Goal: Transaction & Acquisition: Purchase product/service

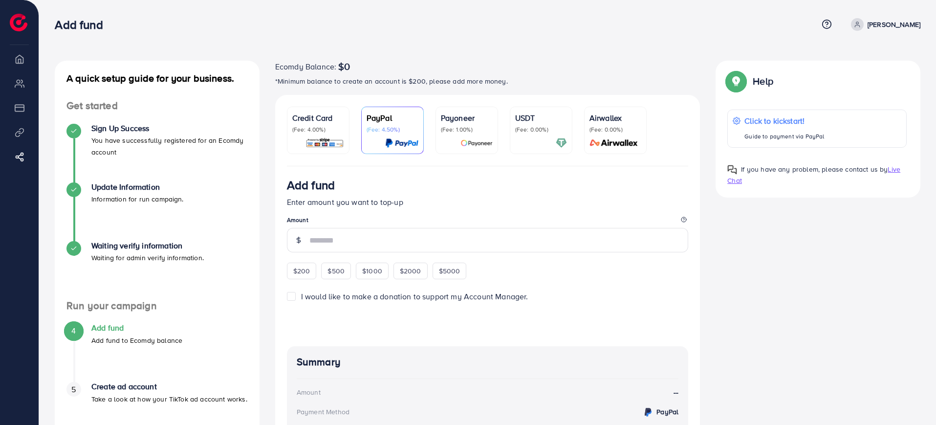
click at [322, 111] on link "Credit Card (Fee: 4.00%)" at bounding box center [318, 129] width 63 height 47
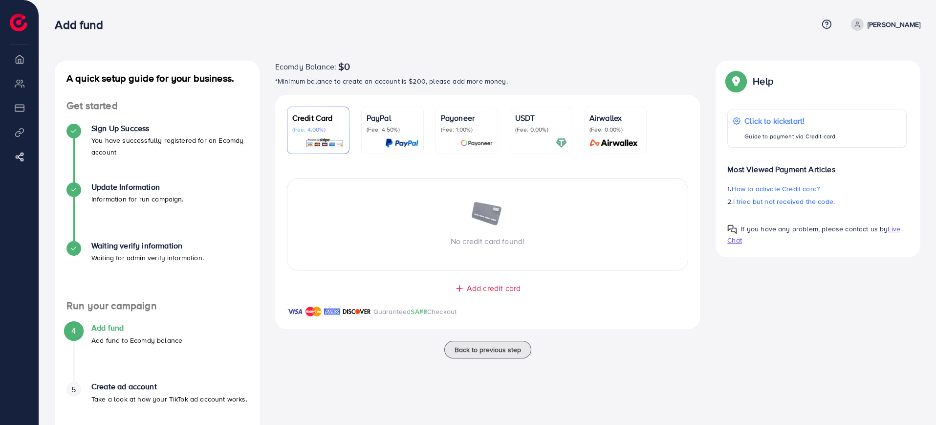
click at [267, 216] on div "Credit Card (Fee: 4.00%) PayPal (Fee: 4.50%) Payoneer (Fee: 1.00%) USDT (Fee: 0…" at bounding box center [487, 218] width 441 height 246
click at [490, 354] on span "Back to previous step" at bounding box center [487, 349] width 66 height 10
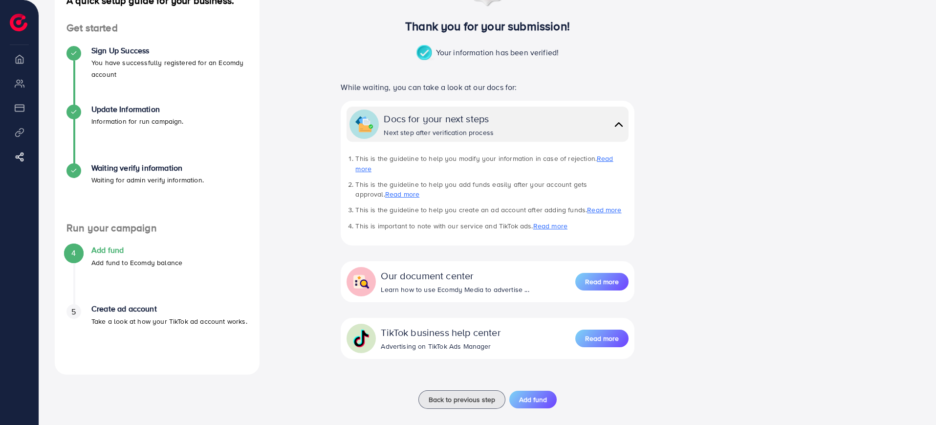
scroll to position [79, 0]
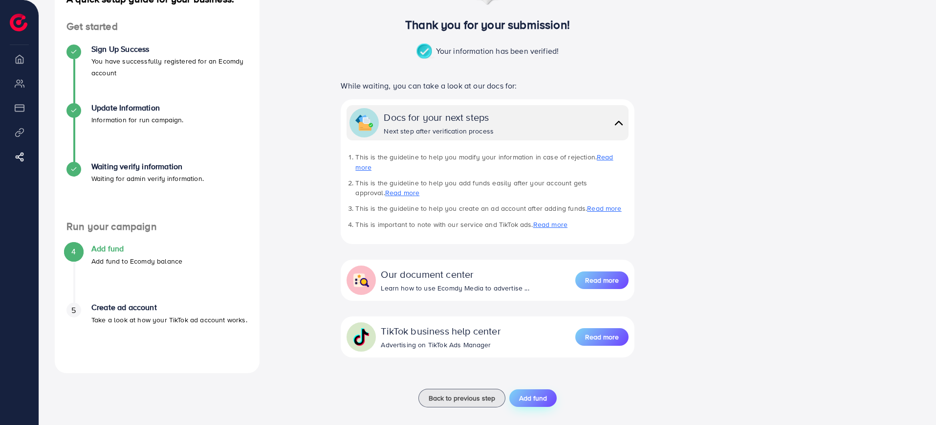
click at [532, 393] on span "Add fund" at bounding box center [533, 398] width 28 height 10
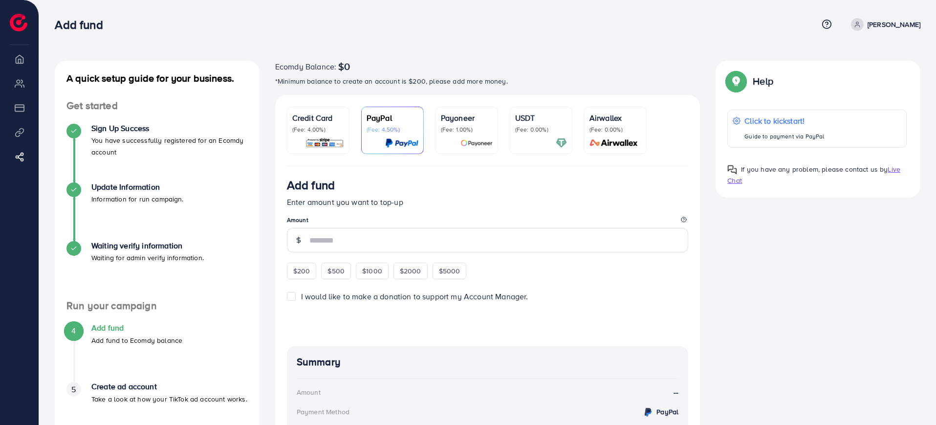
click at [325, 227] on legend "Amount" at bounding box center [488, 221] width 402 height 12
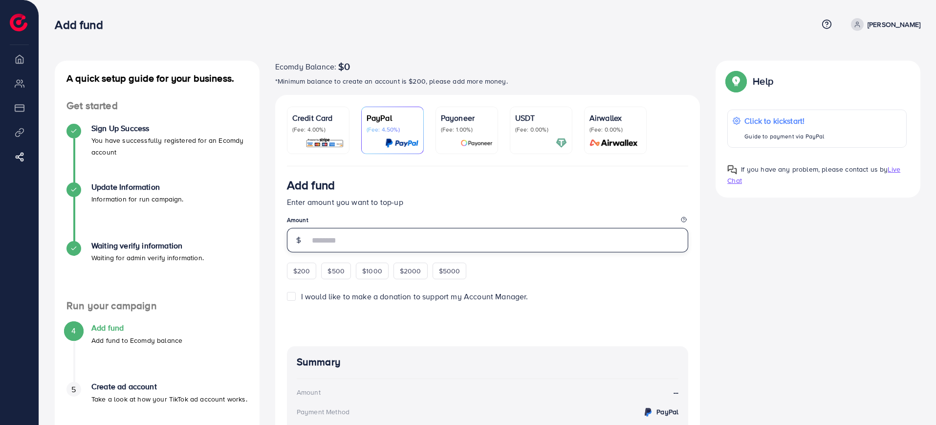
click at [340, 245] on input "number" at bounding box center [498, 240] width 379 height 24
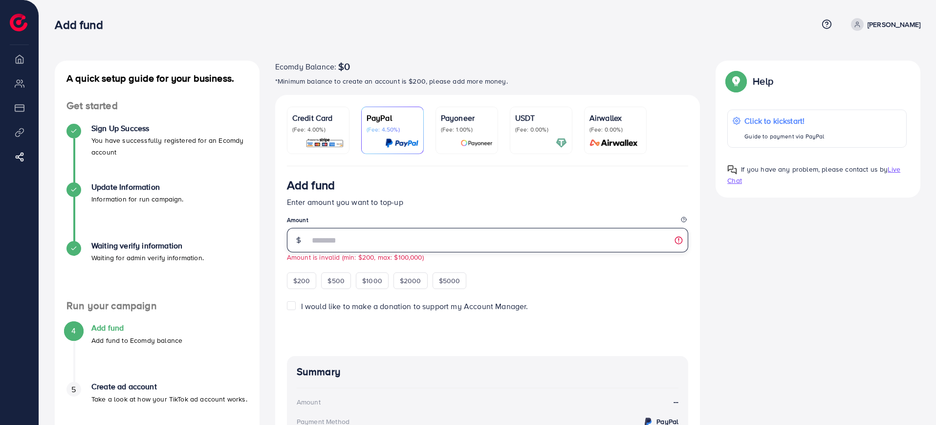
type input "**"
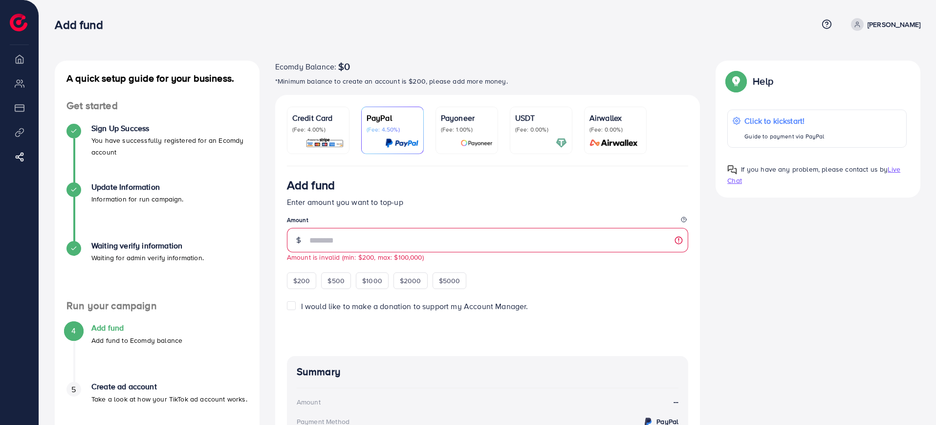
click at [442, 202] on p "Enter amount you want to top-up" at bounding box center [488, 202] width 402 height 12
click at [529, 126] on p "(Fee: 0.00%)" at bounding box center [541, 130] width 52 height 8
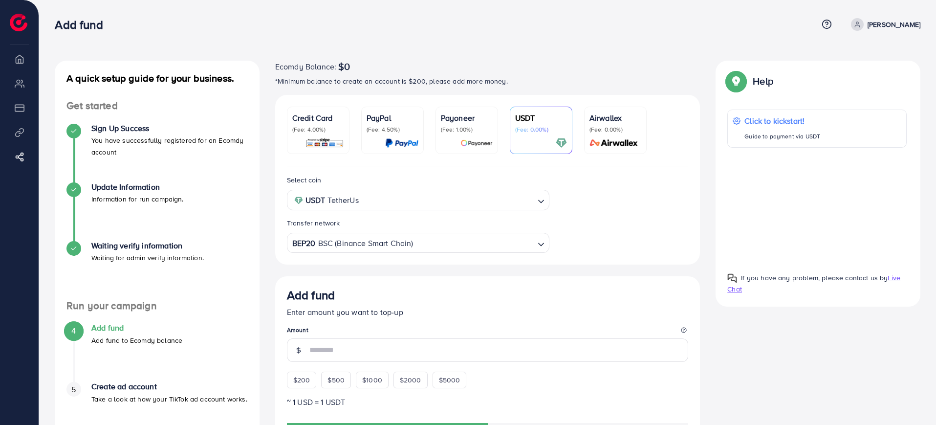
click at [321, 144] on img at bounding box center [324, 142] width 39 height 11
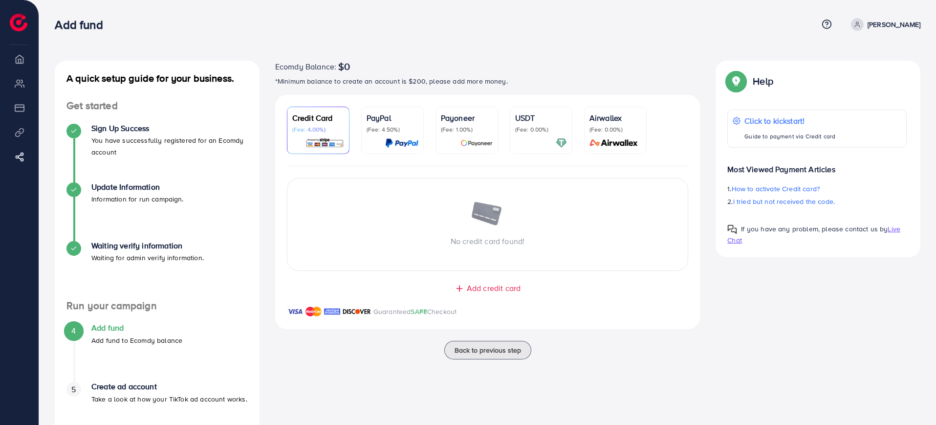
click at [382, 123] on p "PayPal" at bounding box center [392, 118] width 52 height 12
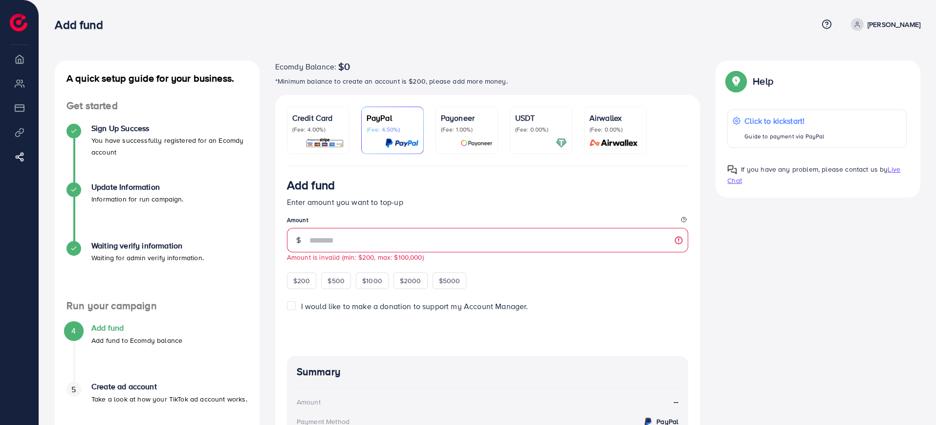
click at [305, 309] on span "I would like to make a donation to support my Account Manager." at bounding box center [414, 305] width 227 height 11
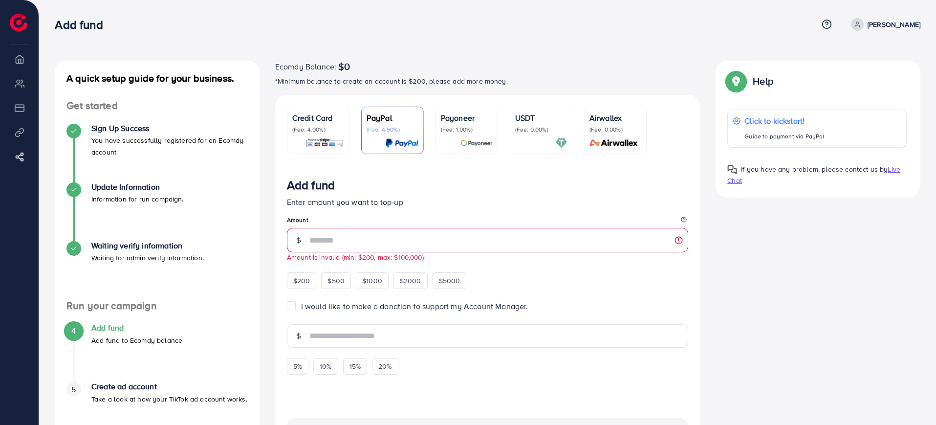
click at [305, 309] on span "I would like to make a donation to support my Account Manager." at bounding box center [414, 305] width 227 height 11
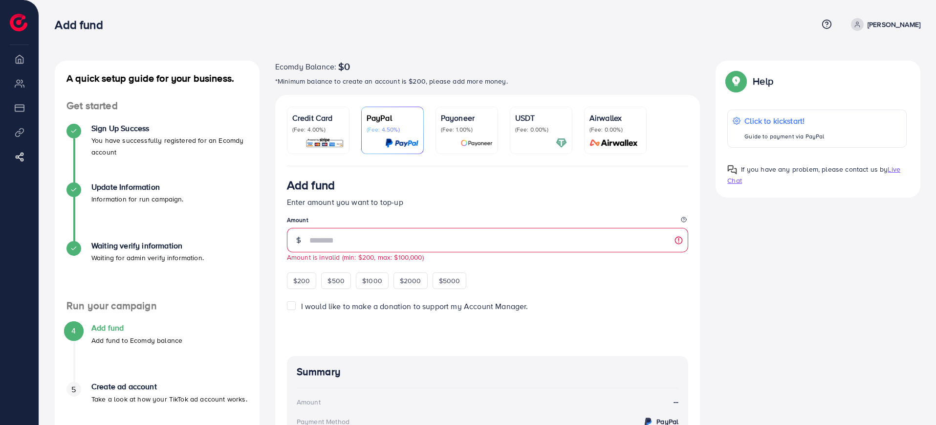
click at [21, 61] on li "Overview" at bounding box center [19, 59] width 39 height 20
click at [315, 141] on img at bounding box center [324, 142] width 39 height 11
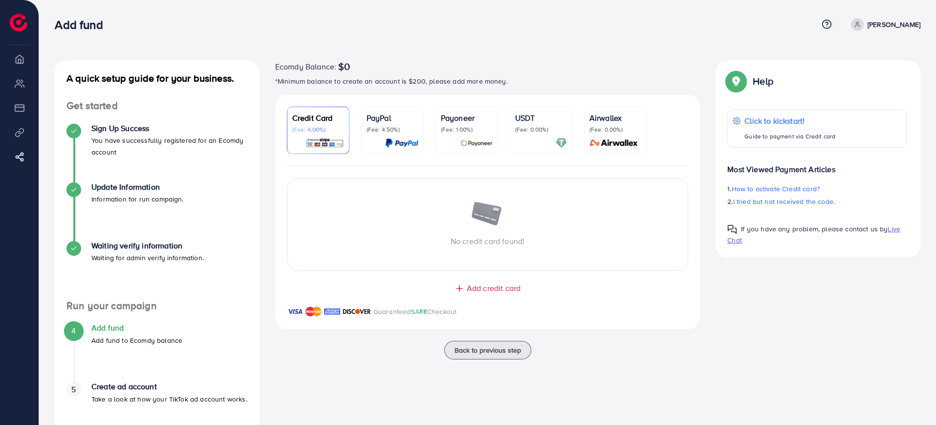
click at [471, 290] on span "Add credit card" at bounding box center [494, 287] width 54 height 11
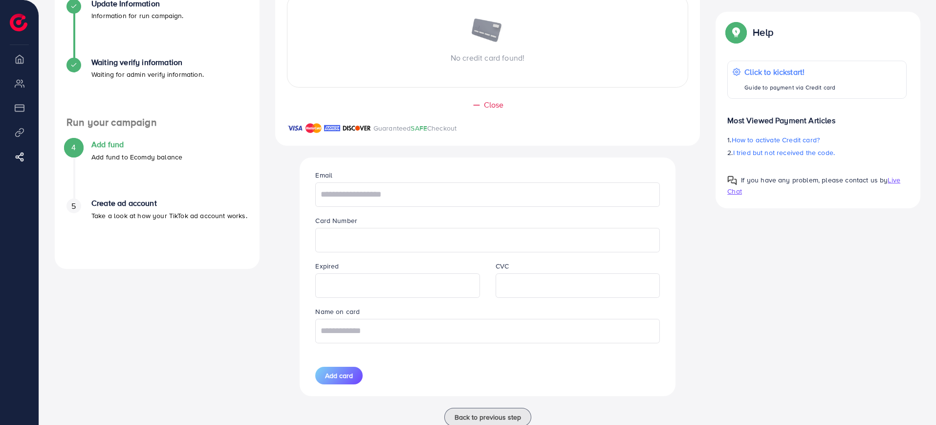
scroll to position [214, 0]
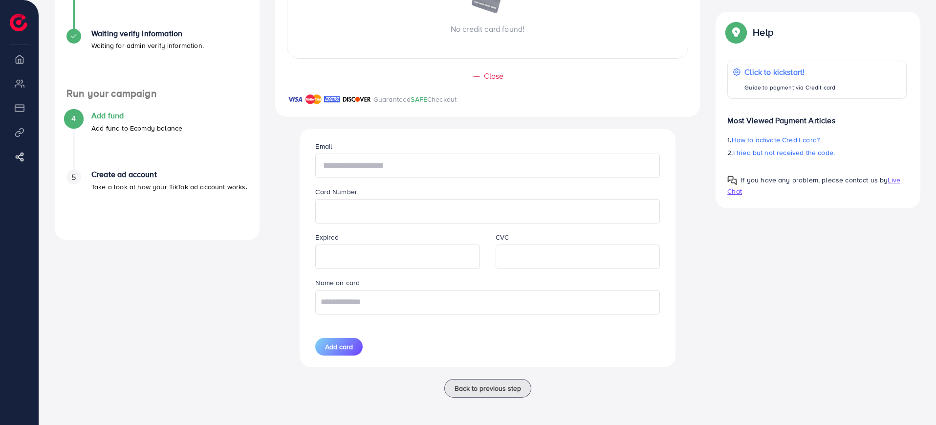
click at [397, 163] on input "text" at bounding box center [487, 165] width 344 height 24
type input "**********"
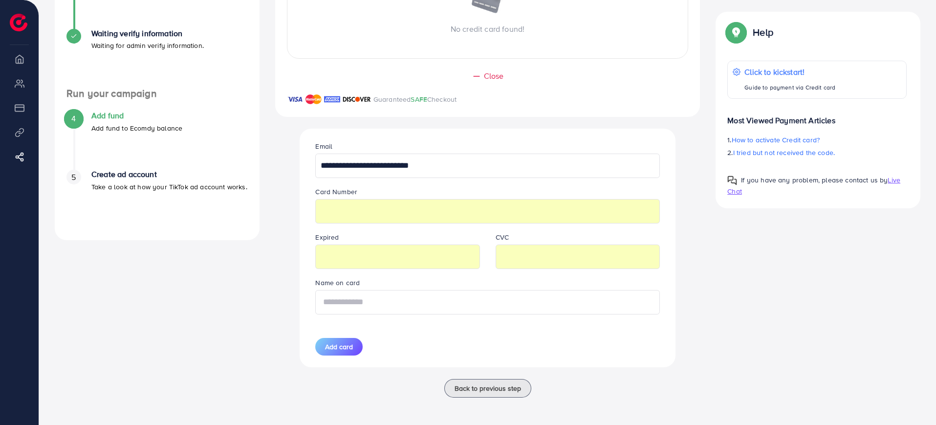
type input "****"
click at [359, 300] on input "****" at bounding box center [487, 302] width 344 height 24
click at [328, 347] on span "Add card" at bounding box center [339, 346] width 28 height 10
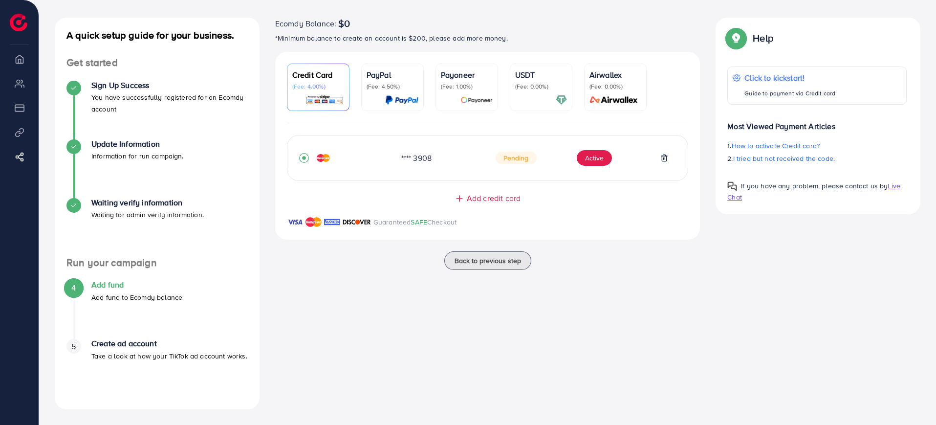
scroll to position [0, 0]
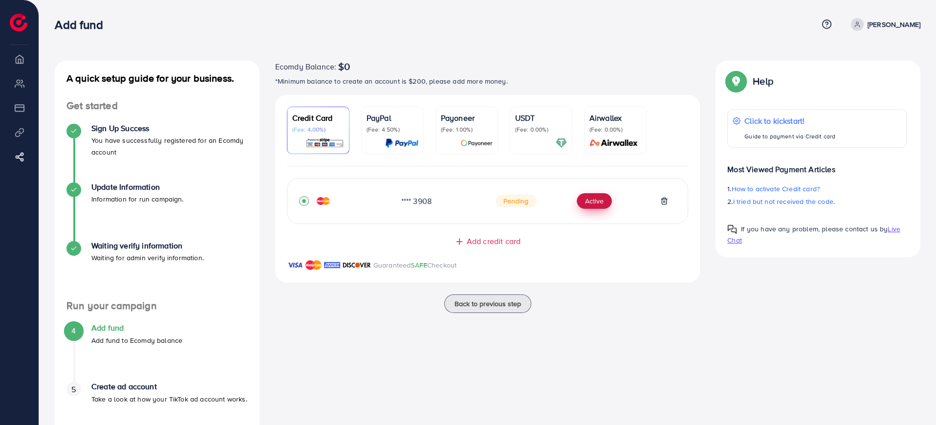
click at [590, 201] on button "Active" at bounding box center [593, 201] width 35 height 16
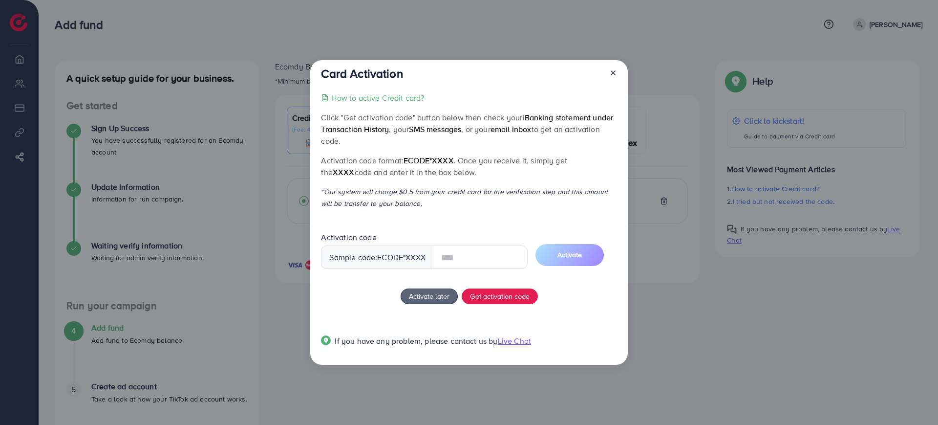
click at [485, 251] on input "text" at bounding box center [480, 256] width 95 height 23
click at [526, 222] on div "How to active Credit card? Click "Get activation code" button below then check …" at bounding box center [469, 225] width 296 height 266
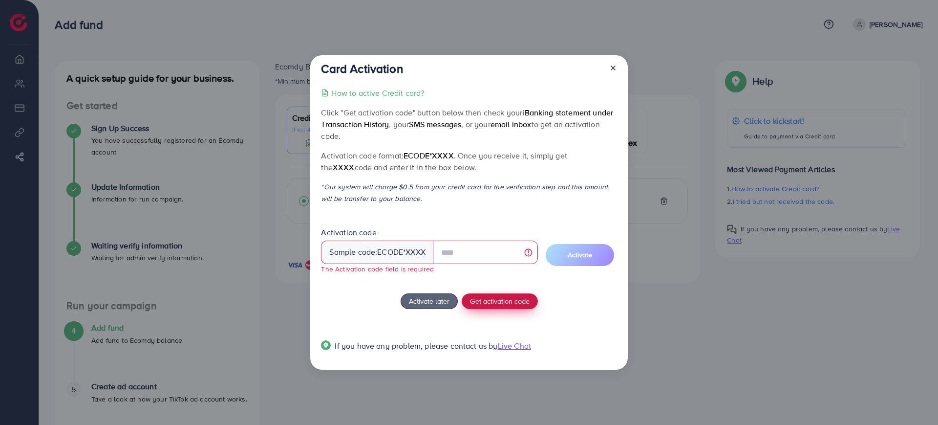
click at [507, 298] on span "Get activation code" at bounding box center [500, 301] width 60 height 10
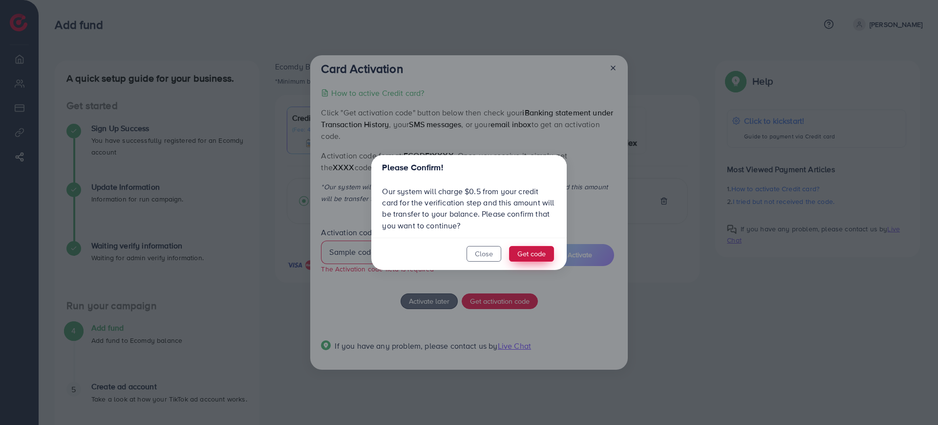
click at [529, 248] on button "Get code" at bounding box center [531, 254] width 45 height 16
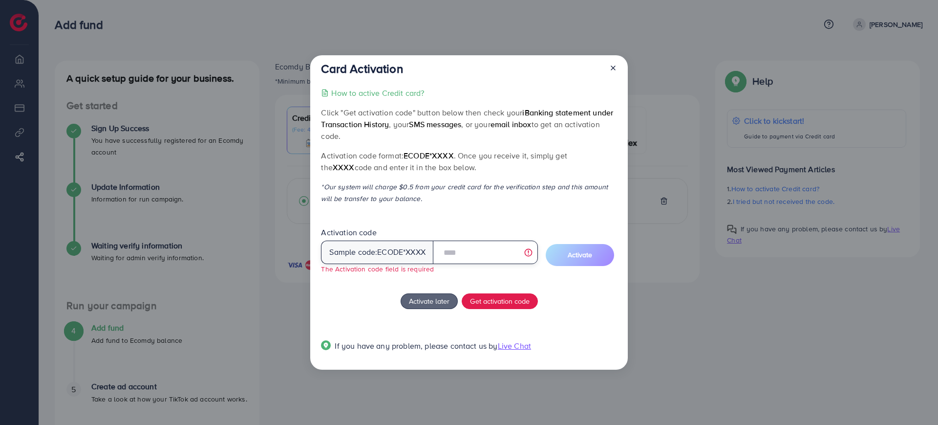
click at [486, 251] on input "text" at bounding box center [485, 251] width 105 height 23
type input "*"
click at [532, 249] on input "text" at bounding box center [485, 251] width 105 height 23
type input "*****"
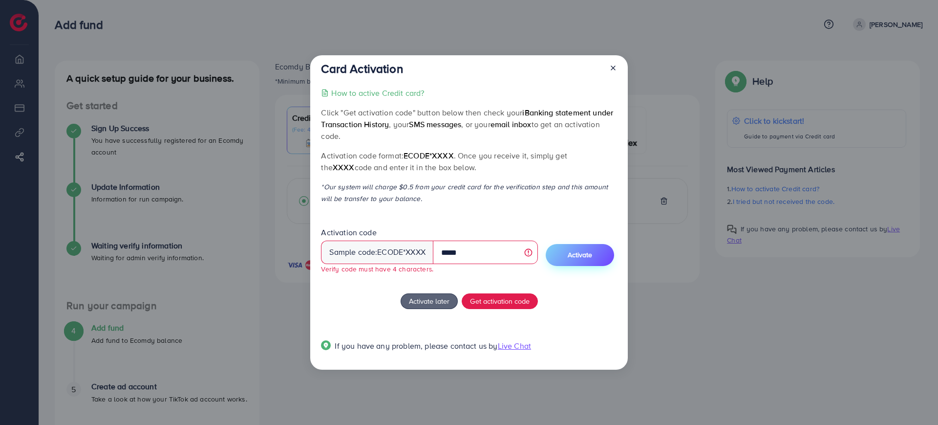
click at [569, 253] on button "Activate" at bounding box center [580, 255] width 68 height 22
click at [603, 250] on button "Activate" at bounding box center [580, 255] width 68 height 22
click at [592, 247] on button "Activate" at bounding box center [580, 255] width 68 height 22
click at [500, 254] on input "*****" at bounding box center [485, 251] width 105 height 23
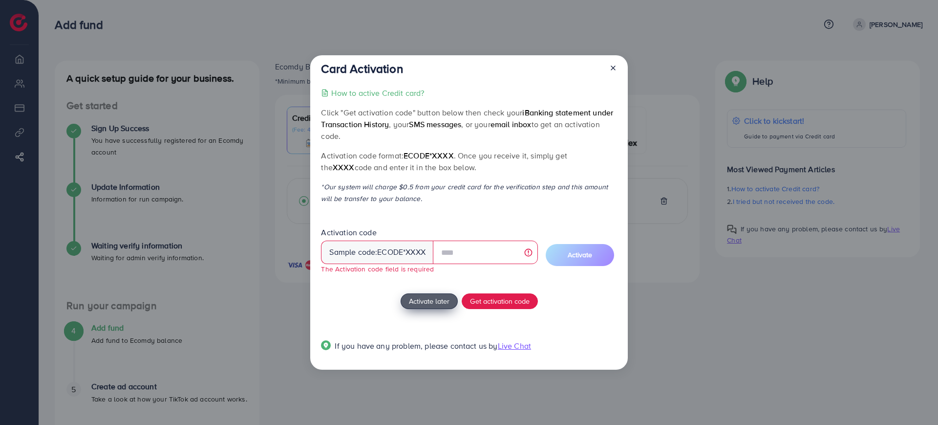
click at [431, 298] on span "Activate later" at bounding box center [429, 301] width 41 height 10
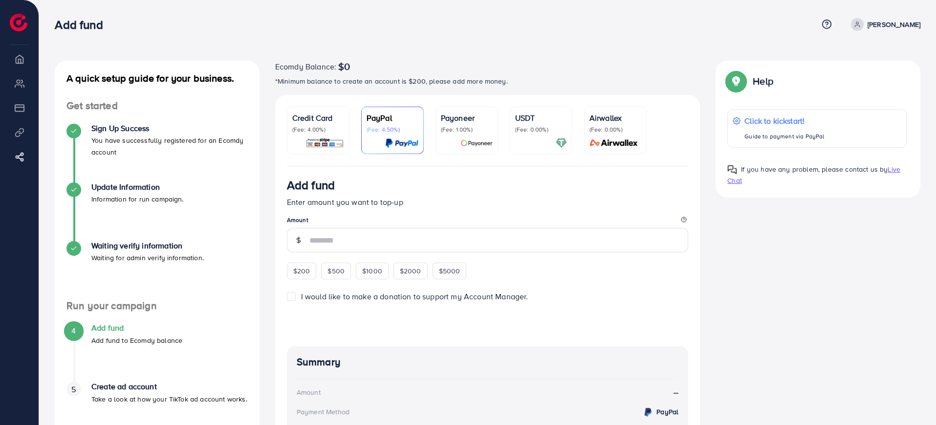
click at [893, 23] on p "[PERSON_NAME]" at bounding box center [893, 25] width 53 height 12
click at [681, 65] on div "Ecomdy Balance: $0" at bounding box center [487, 67] width 425 height 12
click at [896, 168] on span "Live Chat" at bounding box center [813, 174] width 173 height 21
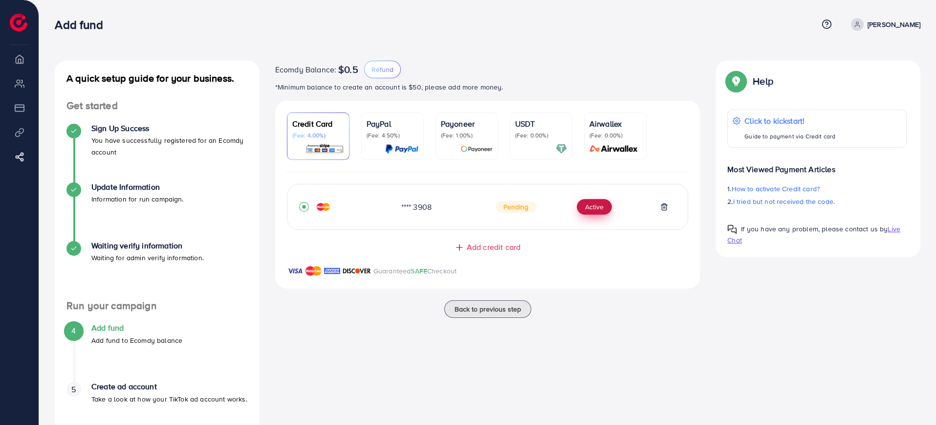
click at [595, 205] on button "Active" at bounding box center [593, 207] width 35 height 16
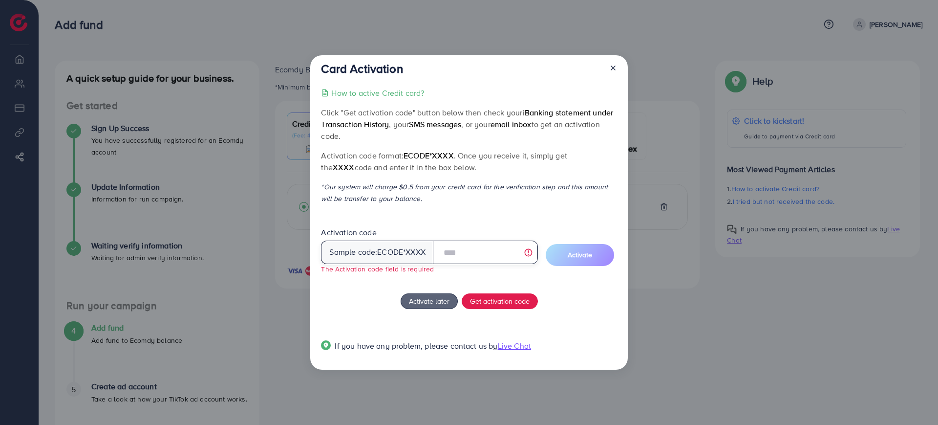
click at [480, 250] on input "text" at bounding box center [485, 251] width 105 height 23
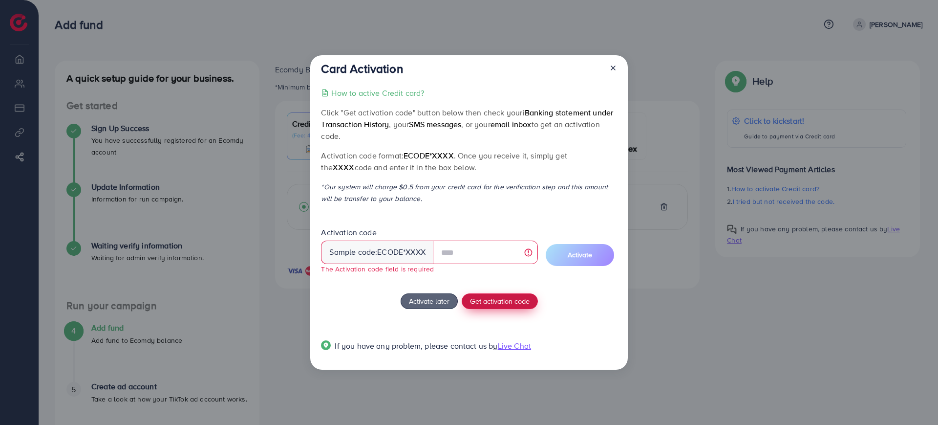
click at [494, 301] on span "Get activation code" at bounding box center [500, 301] width 60 height 10
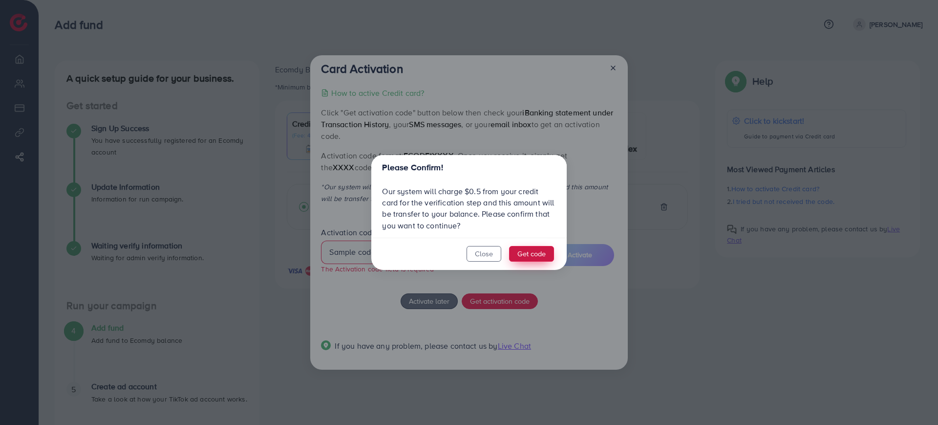
click at [522, 254] on button "Get code" at bounding box center [531, 254] width 45 height 16
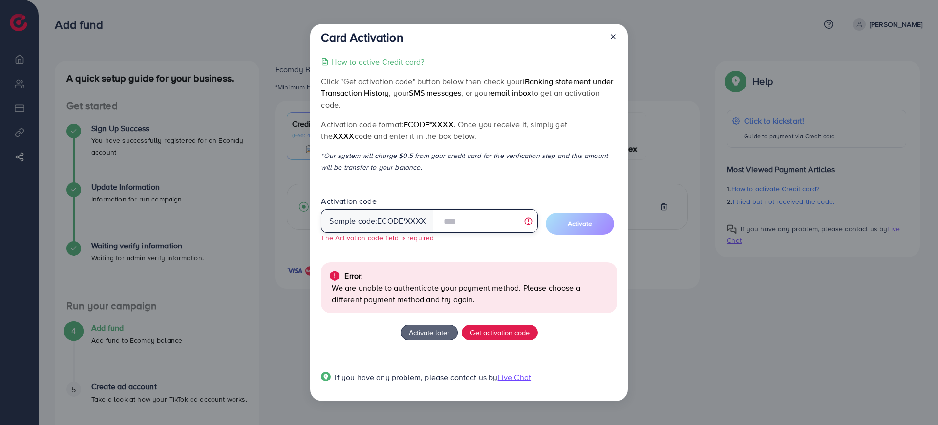
click at [531, 218] on input "text" at bounding box center [485, 220] width 105 height 23
click at [445, 258] on div "How to active Credit card? Click "Get activation code" button below then check …" at bounding box center [469, 225] width 296 height 339
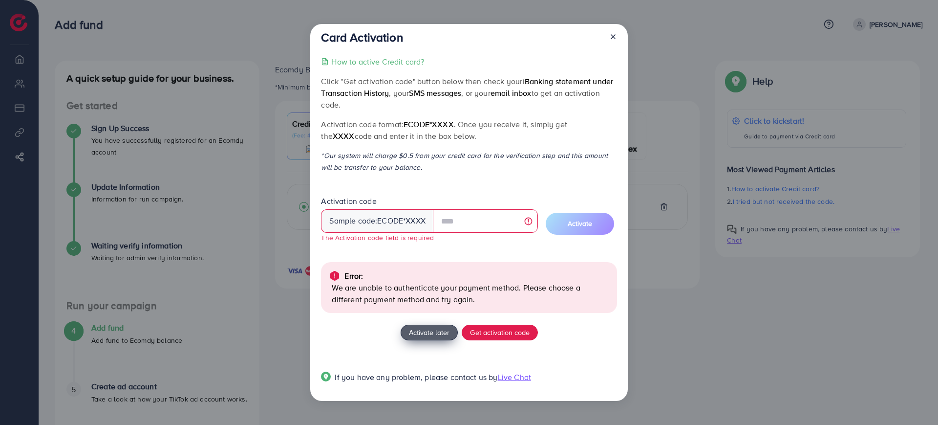
click at [429, 331] on span "Activate later" at bounding box center [429, 332] width 41 height 10
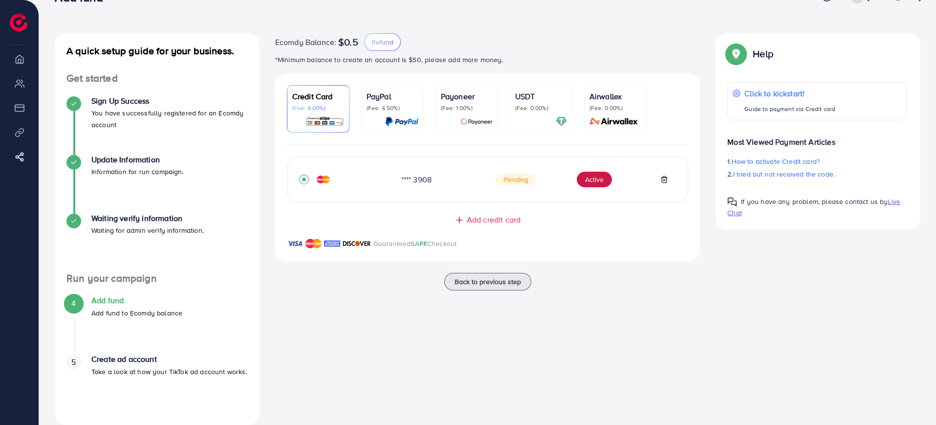
scroll to position [43, 0]
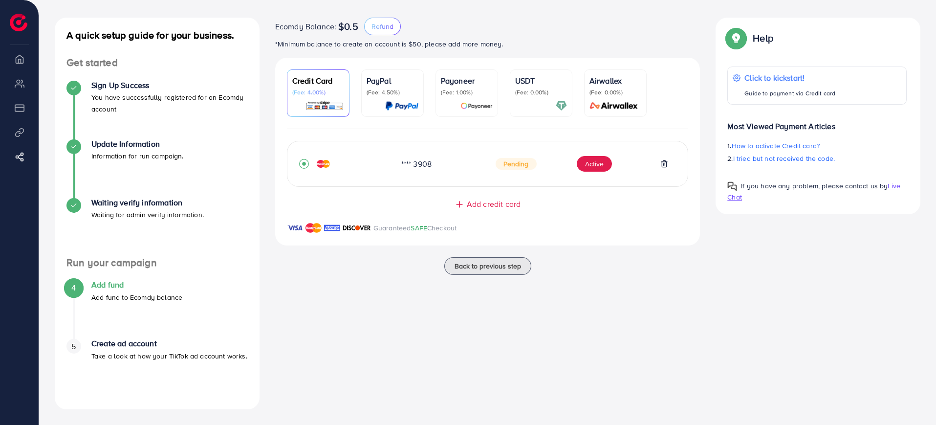
click at [132, 358] on p "Take a look at how your TikTok ad account works." at bounding box center [169, 356] width 156 height 12
click at [144, 348] on div "Create ad account Take a look at how your TikTok ad account works." at bounding box center [169, 350] width 156 height 22
click at [465, 269] on span "Back to previous step" at bounding box center [487, 266] width 66 height 10
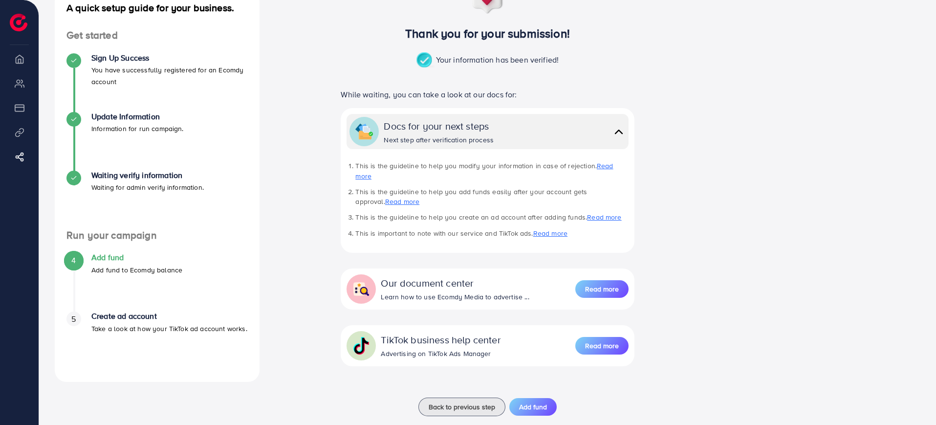
scroll to position [79, 0]
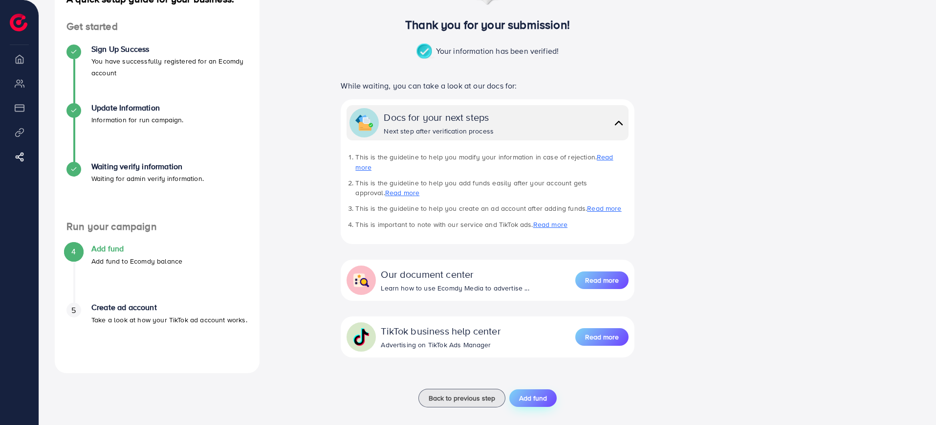
click at [518, 389] on button "Add fund" at bounding box center [532, 398] width 47 height 18
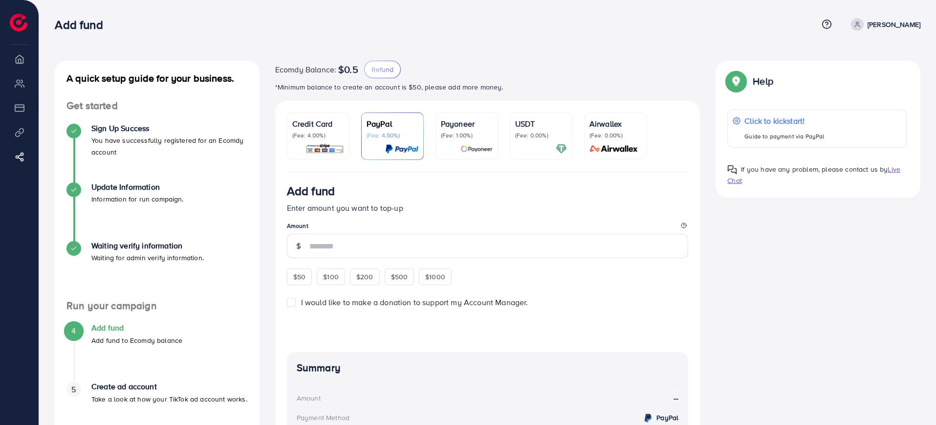
click at [315, 146] on img at bounding box center [324, 148] width 39 height 11
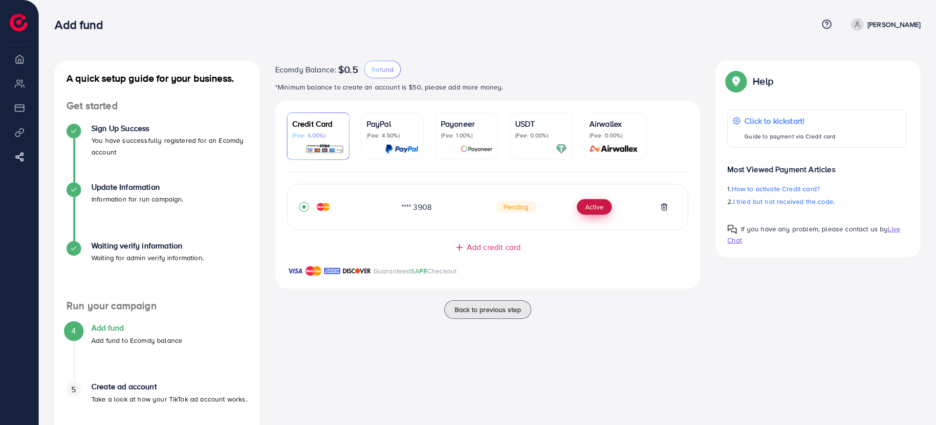
click at [594, 213] on button "Active" at bounding box center [593, 207] width 35 height 16
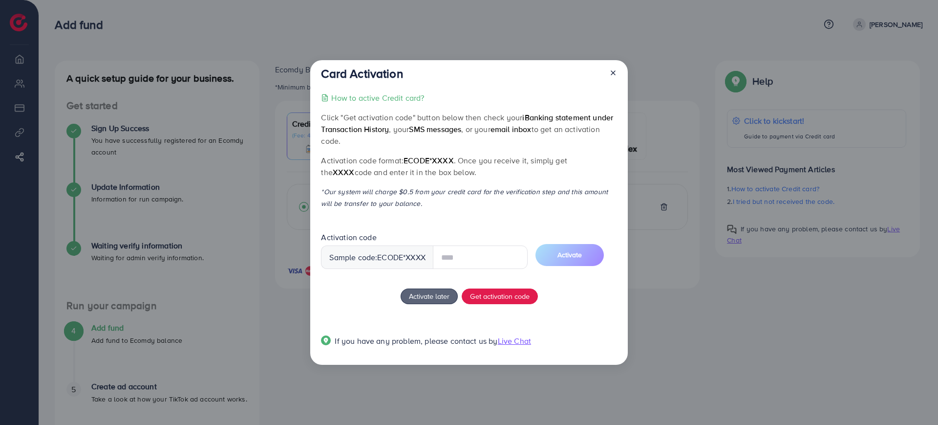
click at [614, 73] on div at bounding box center [609, 75] width 16 height 18
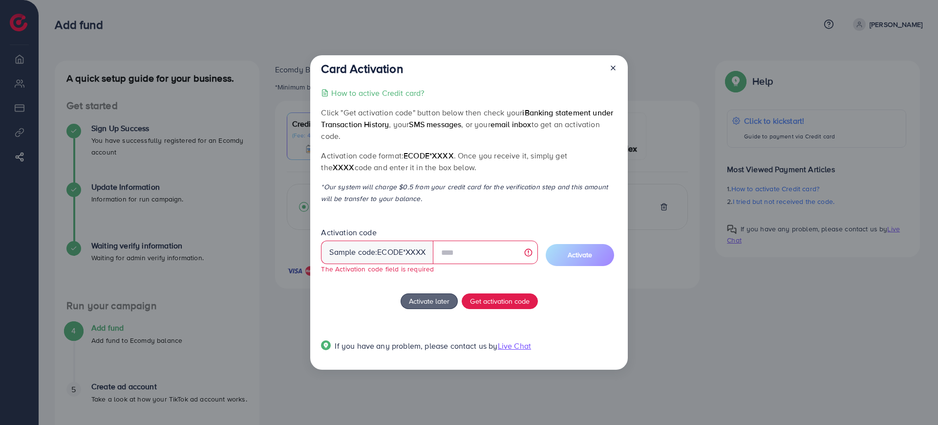
click at [611, 66] on line at bounding box center [613, 68] width 4 height 4
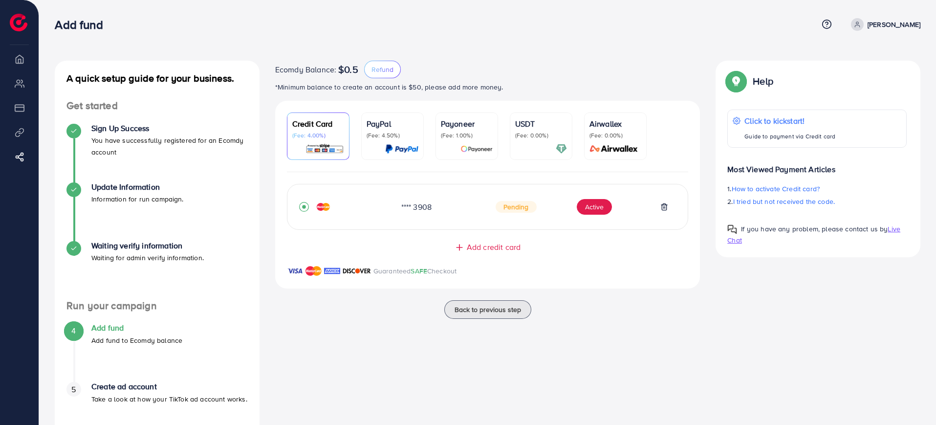
click at [657, 297] on div "**** 3908 Pending Active Add credit card Guaranteed SAFE Checkout Email Card Nu…" at bounding box center [487, 236] width 425 height 128
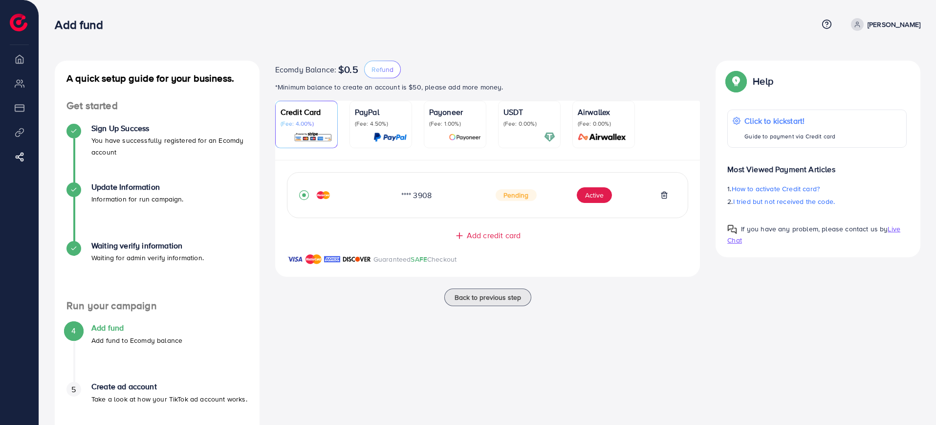
click at [515, 133] on div at bounding box center [529, 136] width 52 height 11
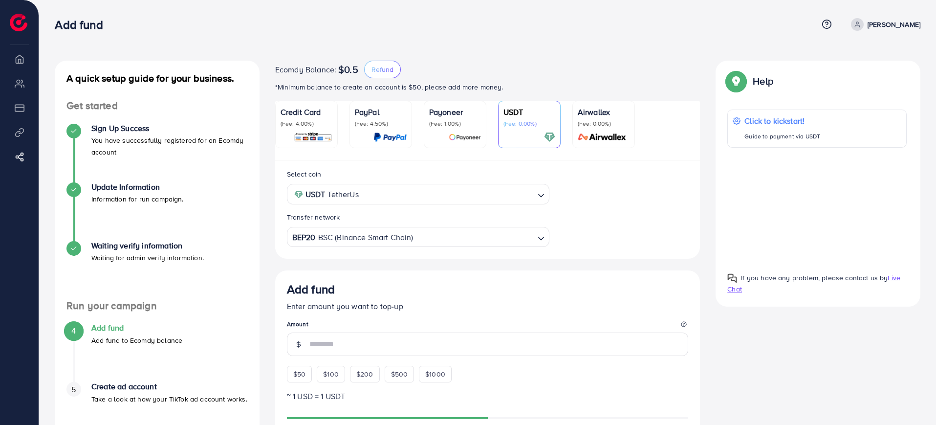
click at [472, 240] on input "Search for option" at bounding box center [473, 237] width 119 height 15
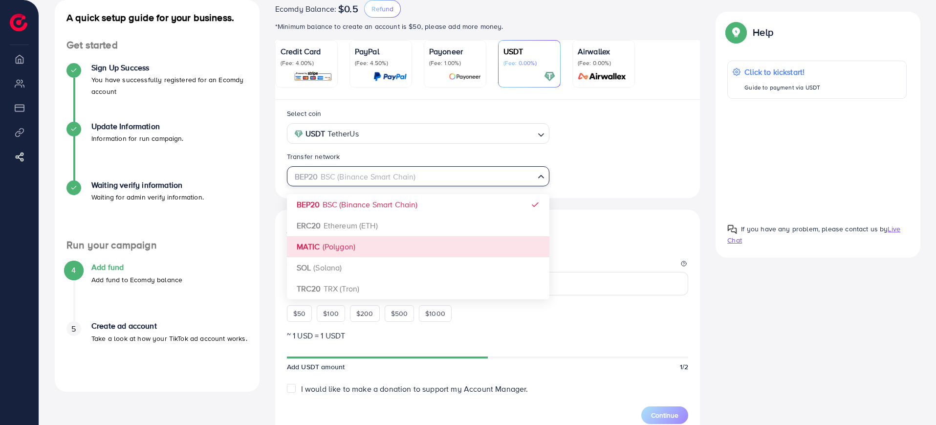
scroll to position [61, 0]
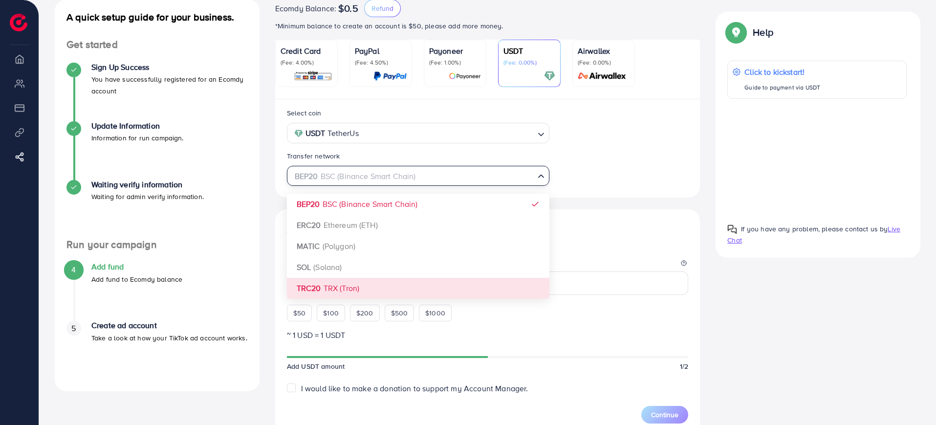
click at [381, 292] on div "Select coin USDT TetherUs Loading... Transfer network BEP20 BSC (Binance Smart …" at bounding box center [487, 360] width 425 height 523
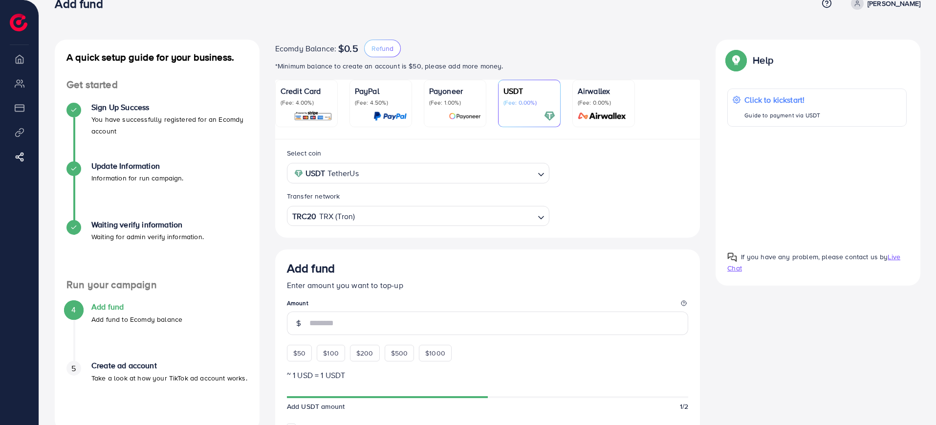
scroll to position [0, 0]
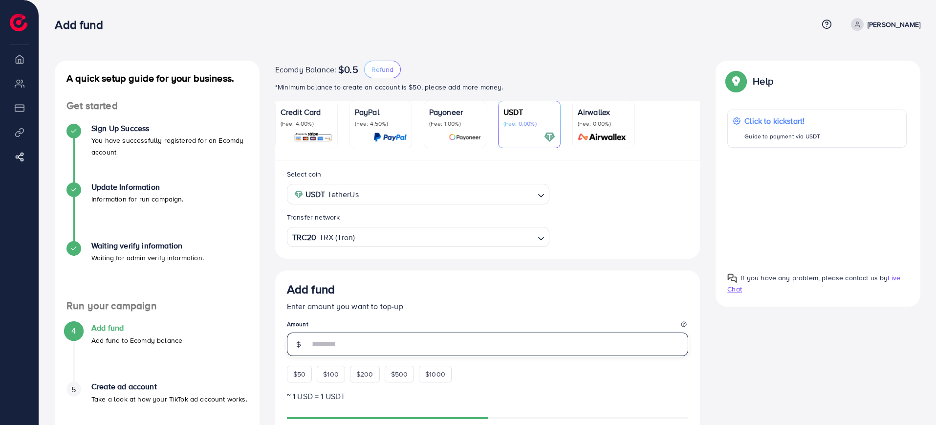
click at [349, 342] on input "number" at bounding box center [498, 343] width 379 height 23
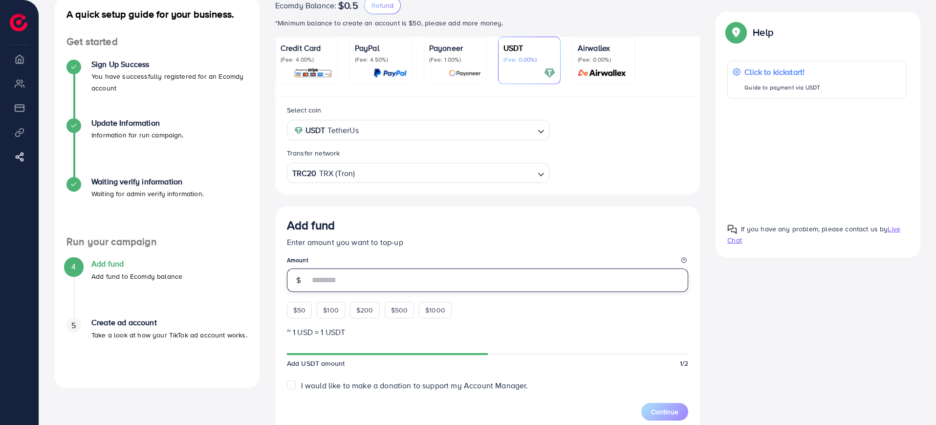
scroll to position [61, 0]
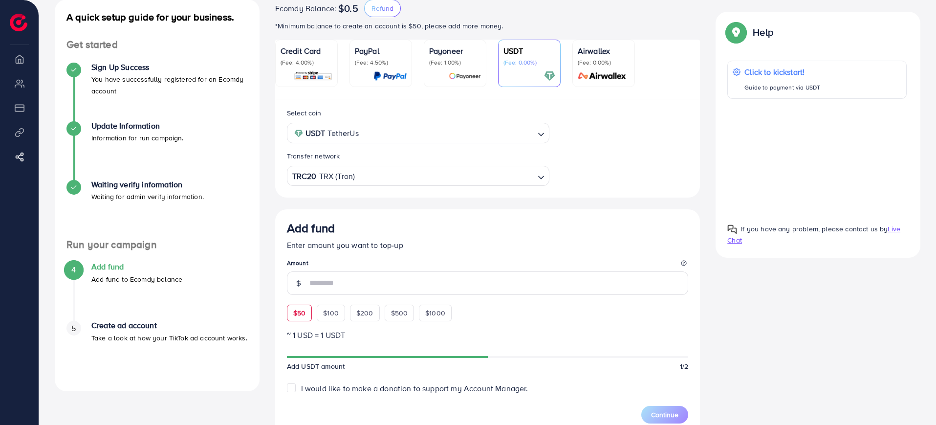
click at [298, 314] on div "Add fund Enter amount you want to top-up Amount $50 $100 $200 $500 $1000" at bounding box center [488, 271] width 402 height 100
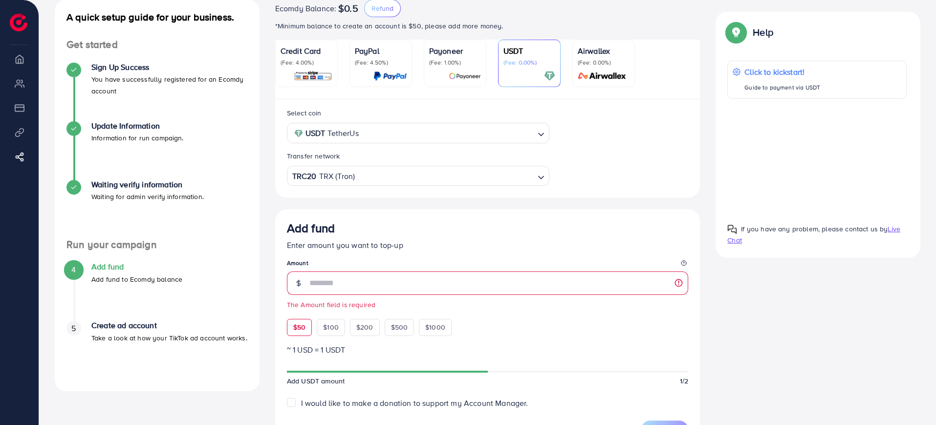
click at [298, 330] on span "$50" at bounding box center [299, 327] width 12 height 10
type input "**"
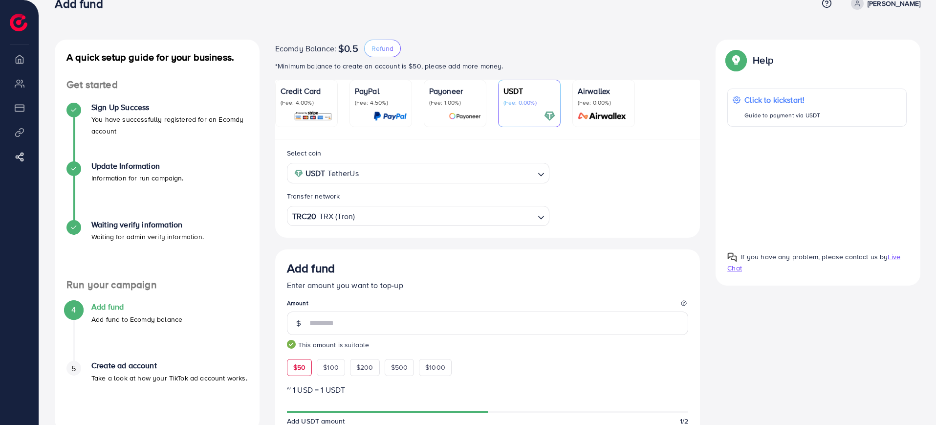
scroll to position [0, 0]
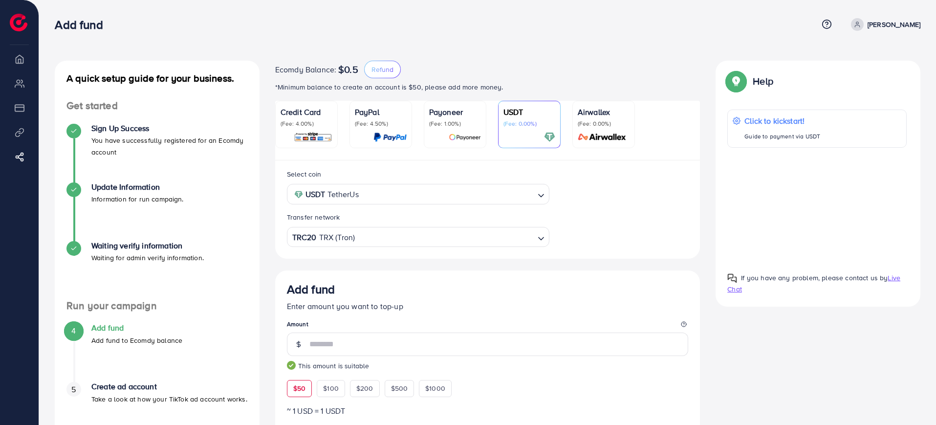
click at [308, 126] on p "(Fee: 4.00%)" at bounding box center [306, 124] width 52 height 8
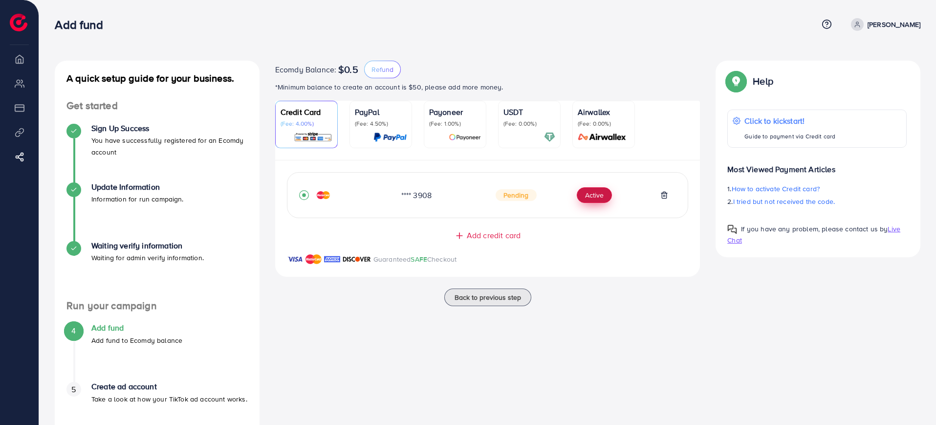
click at [589, 193] on button "Active" at bounding box center [593, 195] width 35 height 16
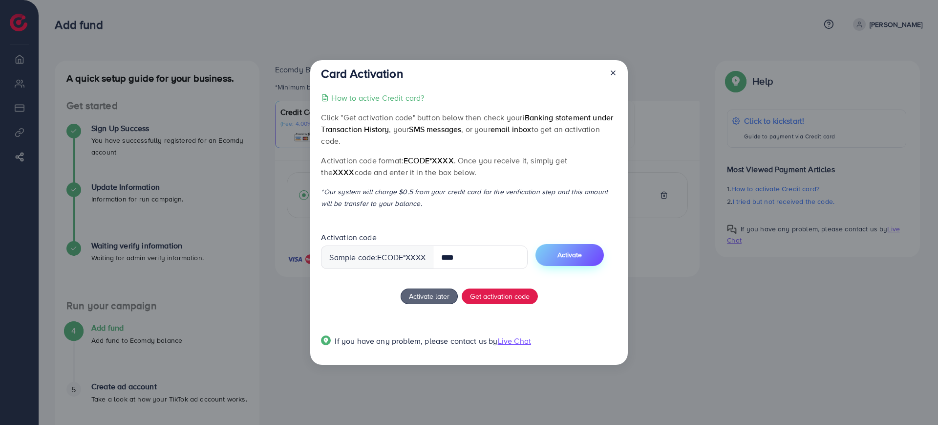
type input "****"
click at [578, 252] on span "Activate" at bounding box center [569, 255] width 24 height 10
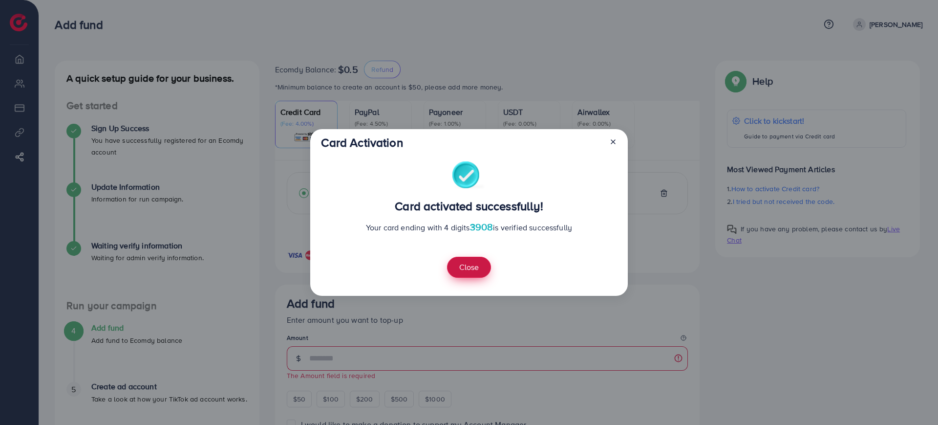
click at [472, 267] on button "Close" at bounding box center [469, 266] width 44 height 21
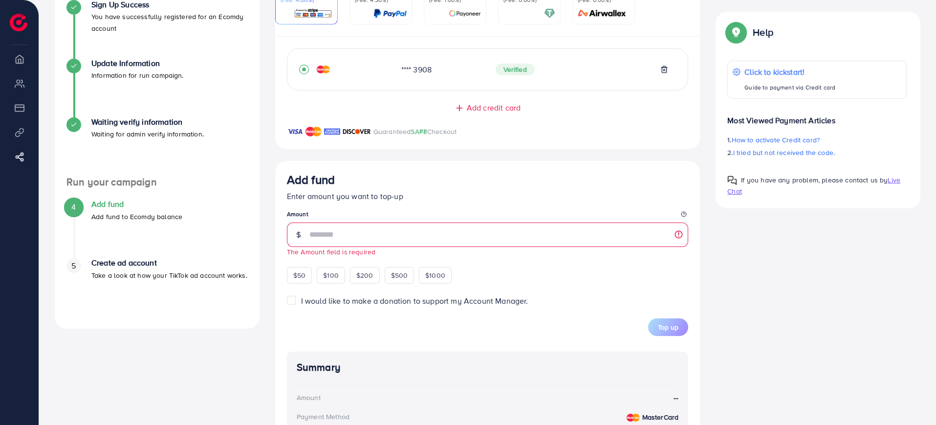
scroll to position [122, 0]
click at [553, 178] on div "Add fund" at bounding box center [488, 183] width 402 height 18
click at [86, 271] on div "5 Create ad account Take a look at how your TikTok ad account works." at bounding box center [156, 270] width 181 height 22
click at [300, 279] on span "$50" at bounding box center [299, 277] width 12 height 10
type input "**"
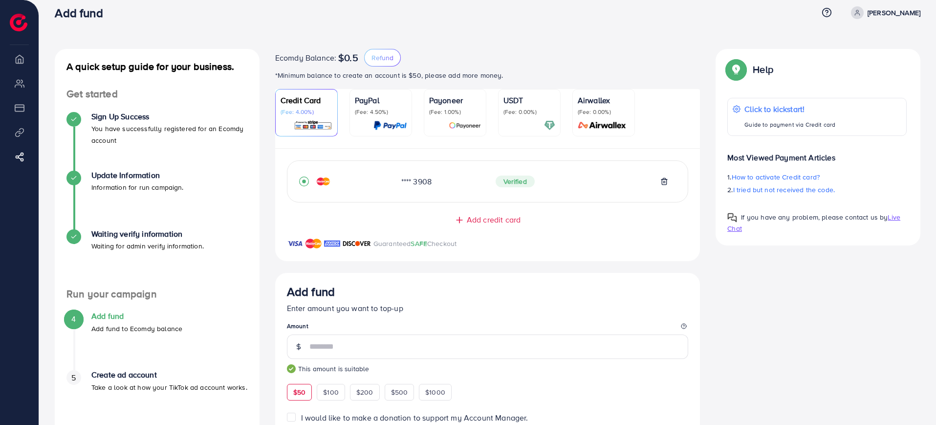
scroll to position [0, 0]
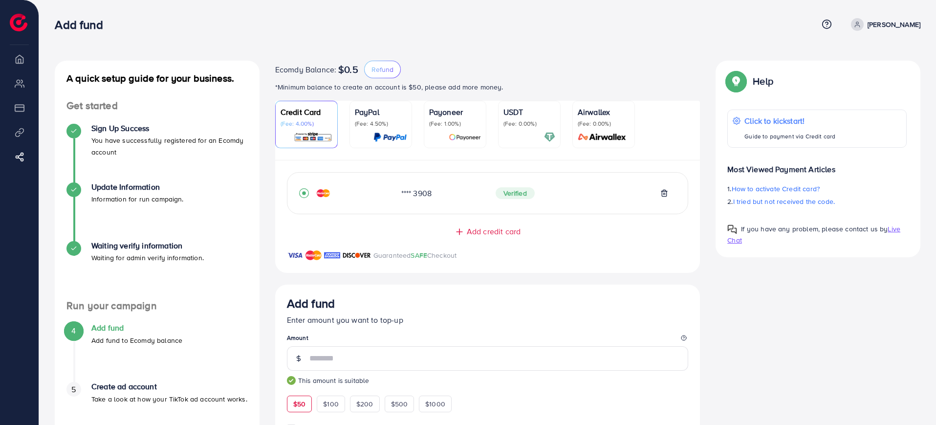
click at [526, 129] on div "USDT (Fee: 0.00%)" at bounding box center [529, 124] width 52 height 37
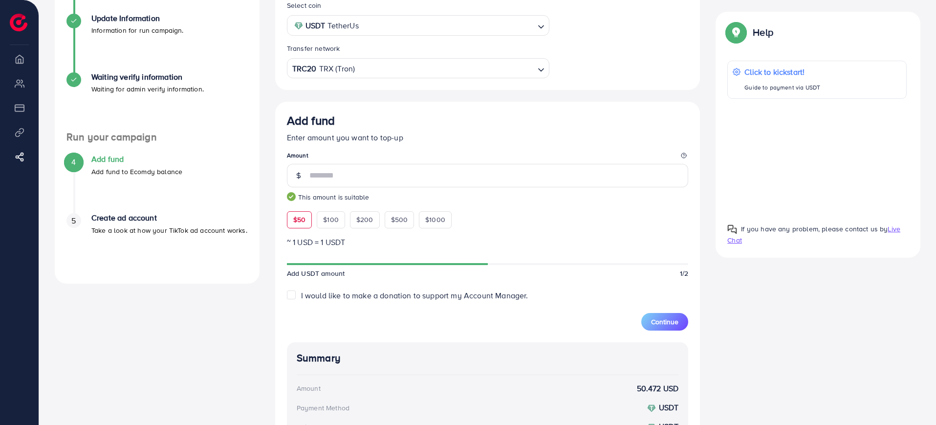
scroll to position [237, 0]
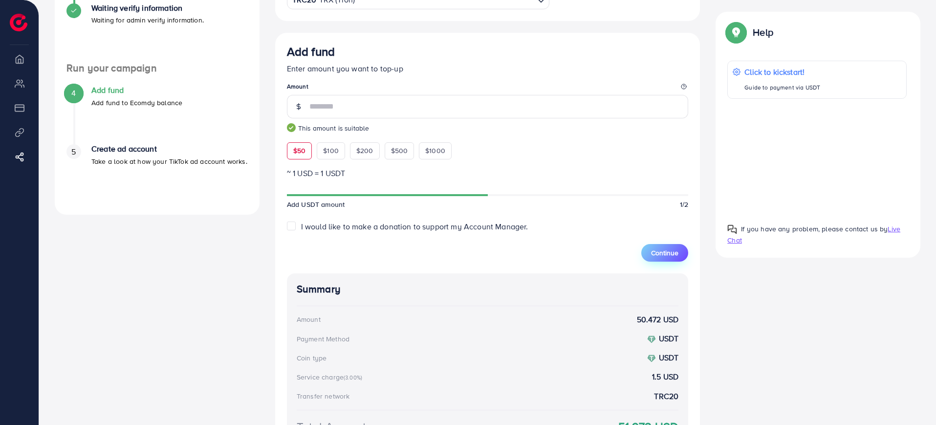
click at [671, 255] on span "Continue" at bounding box center [664, 253] width 27 height 10
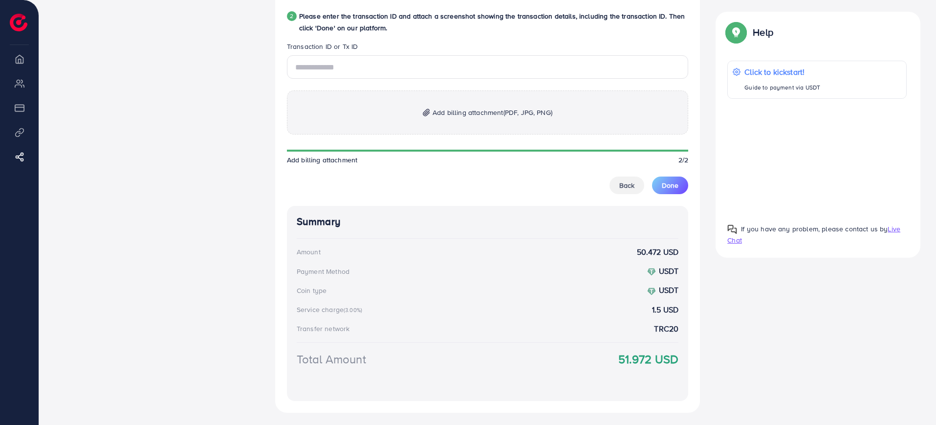
scroll to position [550, 0]
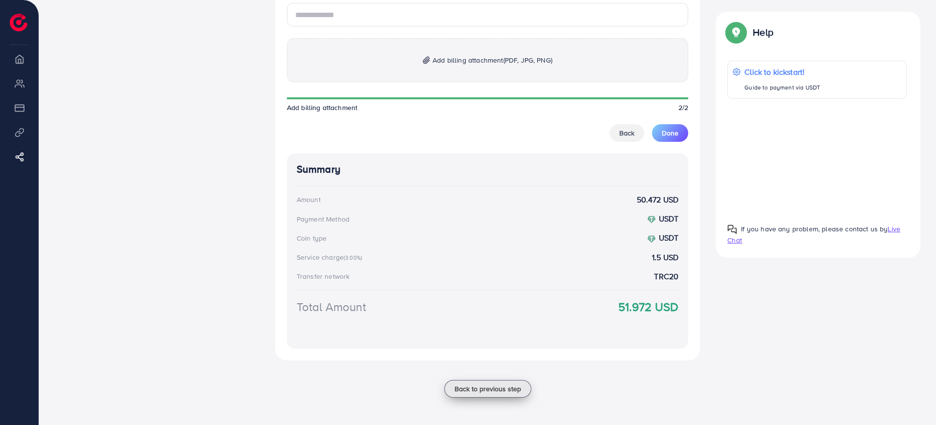
click at [485, 393] on span "Back to previous step" at bounding box center [487, 388] width 66 height 10
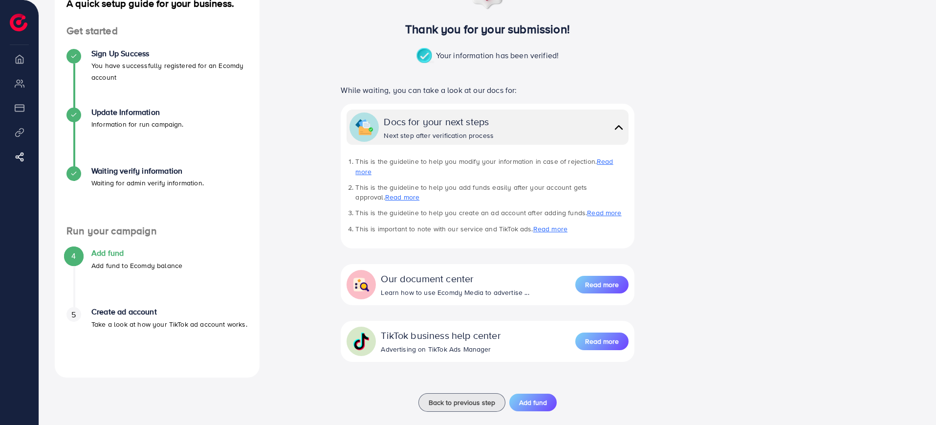
scroll to position [79, 0]
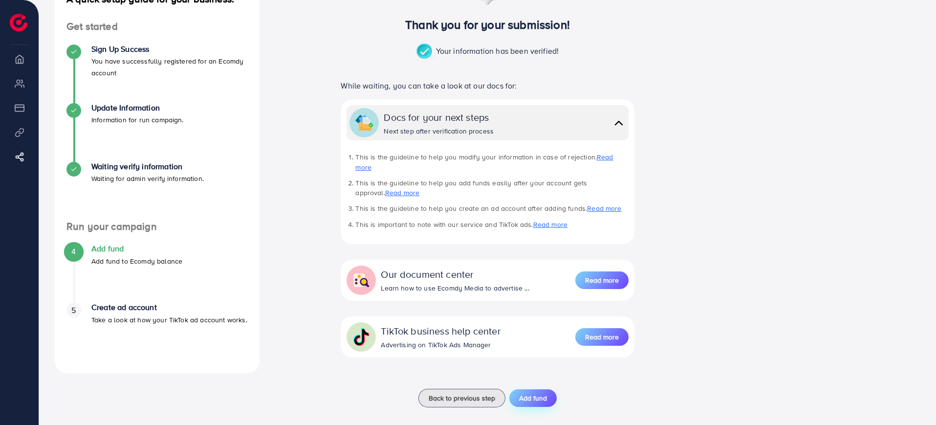
click at [546, 389] on button "Add fund" at bounding box center [532, 398] width 47 height 18
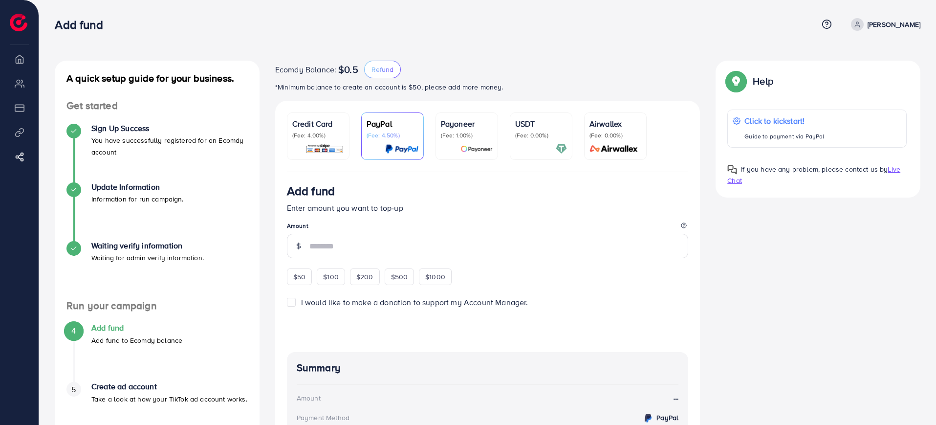
click at [286, 131] on div "Credit Card (Fee: 4.00%) PayPal (Fee: 4.50%) Payoneer (Fee: 1.00%) USDT (Fee: 0…" at bounding box center [487, 136] width 425 height 71
click at [299, 135] on p "(Fee: 4.00%)" at bounding box center [318, 135] width 52 height 8
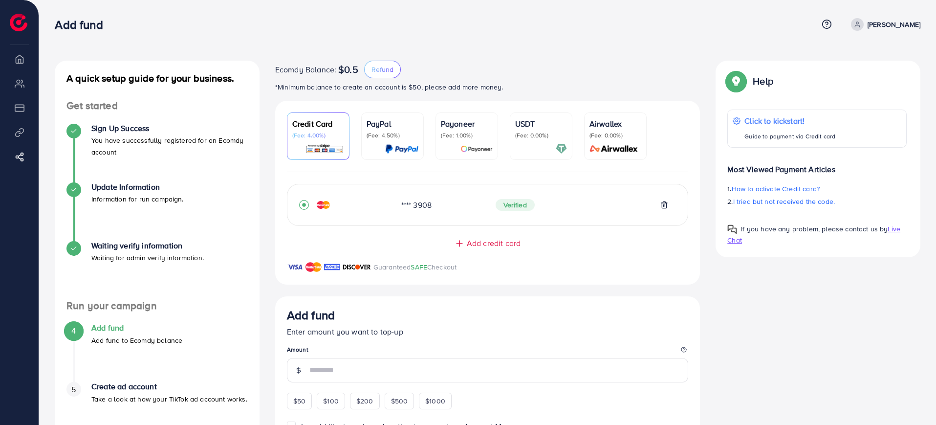
click at [528, 140] on div "USDT (Fee: 0.00%)" at bounding box center [541, 136] width 52 height 37
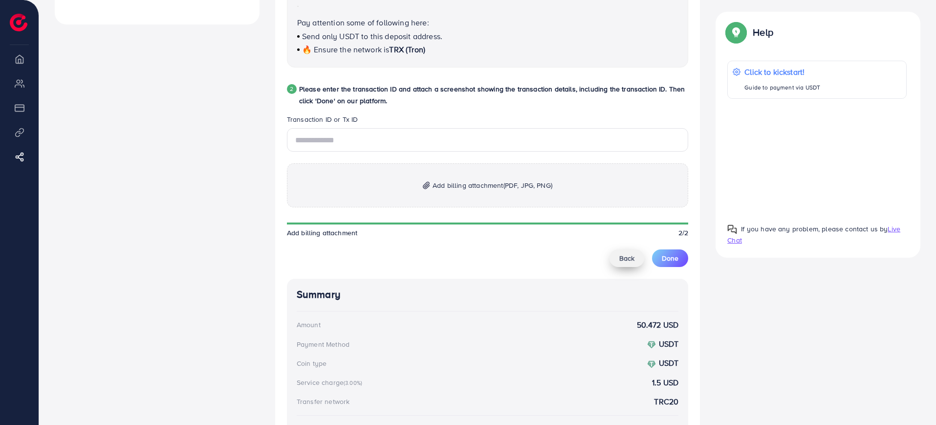
click at [624, 263] on span "Back" at bounding box center [626, 258] width 15 height 10
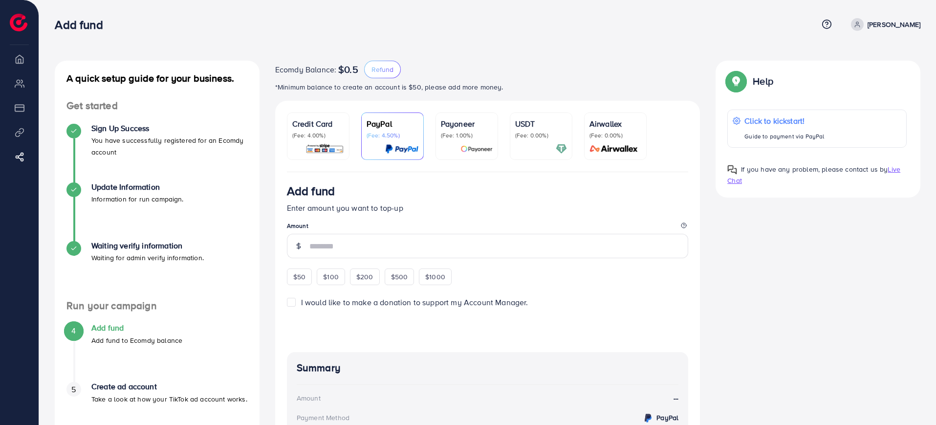
click at [520, 138] on p "(Fee: 0.00%)" at bounding box center [541, 135] width 52 height 8
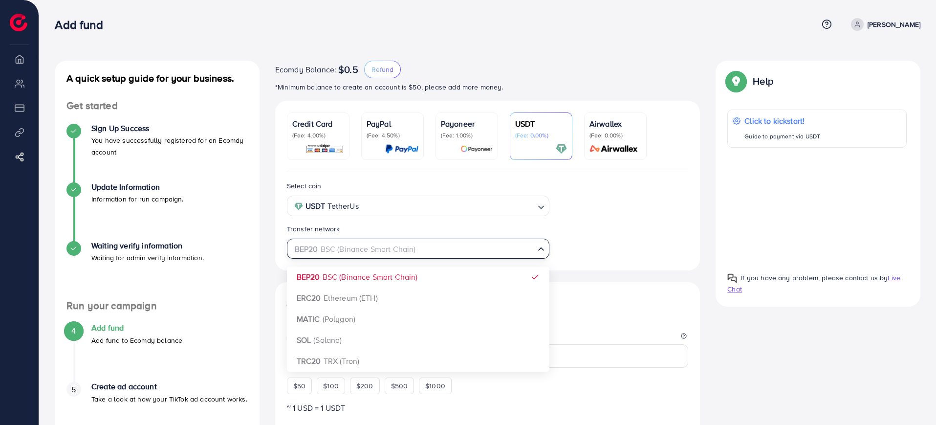
click at [537, 250] on icon "Search for option" at bounding box center [541, 249] width 10 height 10
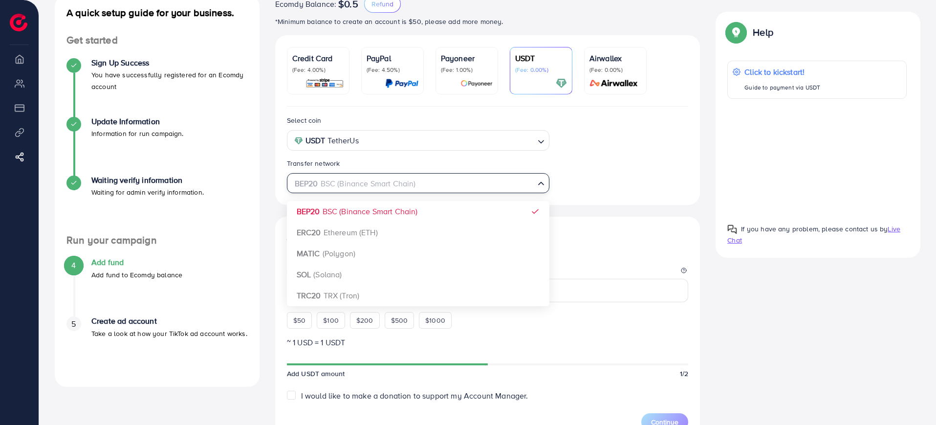
scroll to position [61, 0]
